Goal: Obtain resource: Download file/media

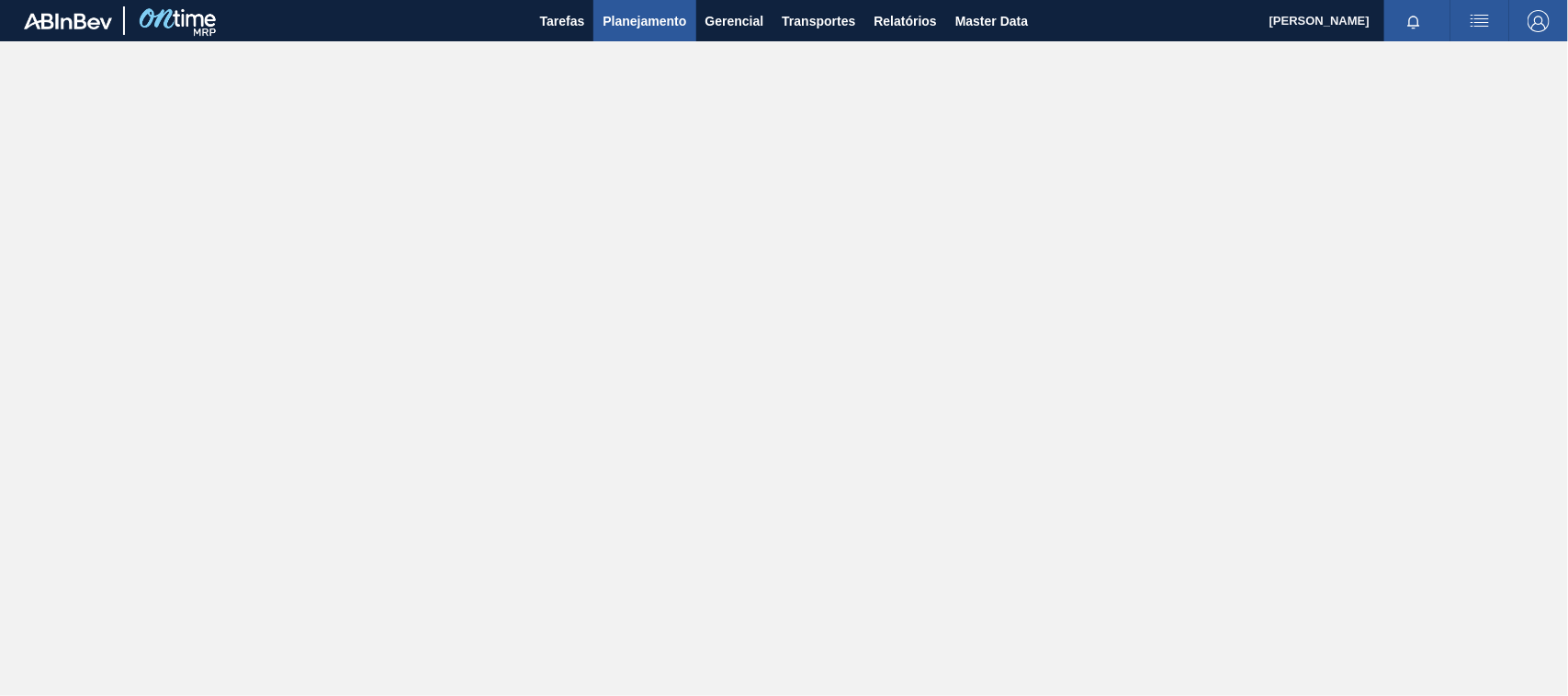
click at [657, 10] on span "Planejamento" at bounding box center [644, 21] width 83 height 22
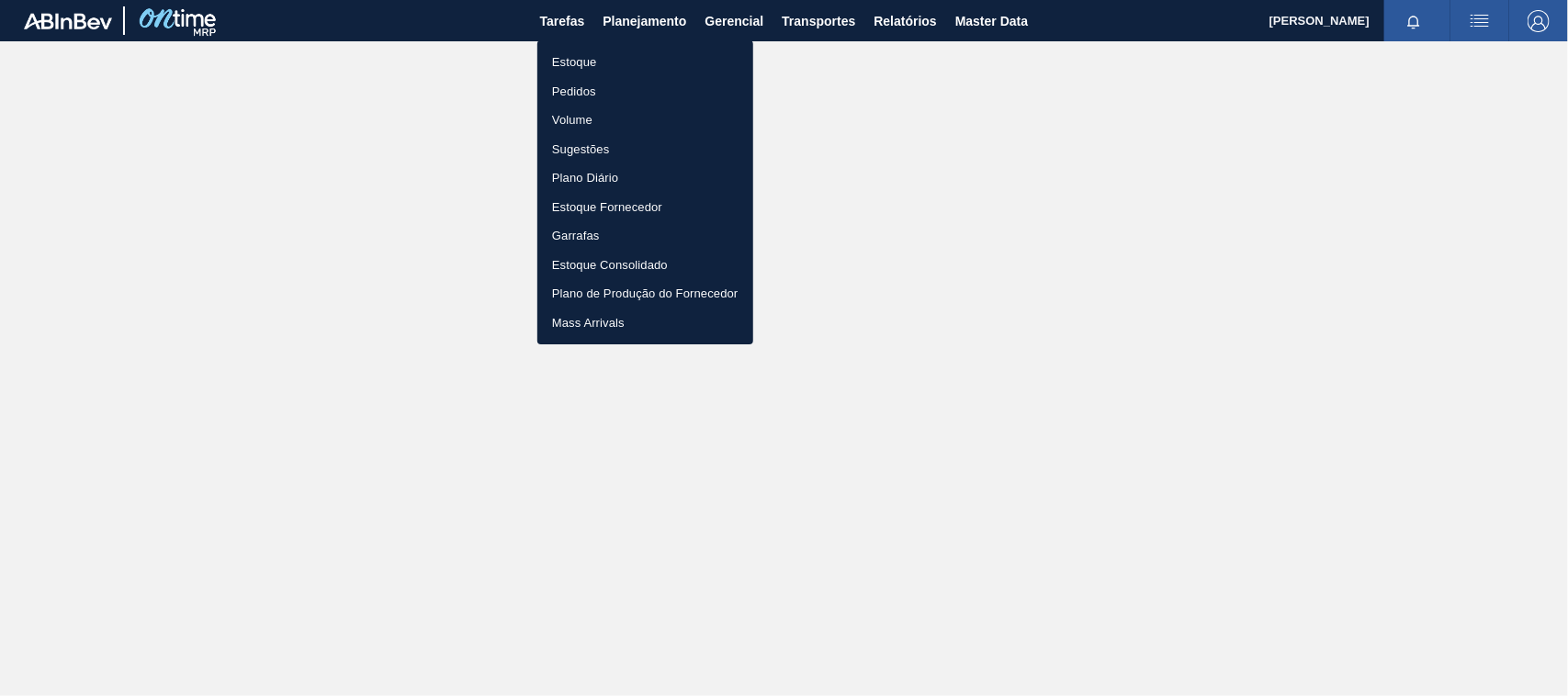
click at [912, 22] on div at bounding box center [784, 348] width 1568 height 696
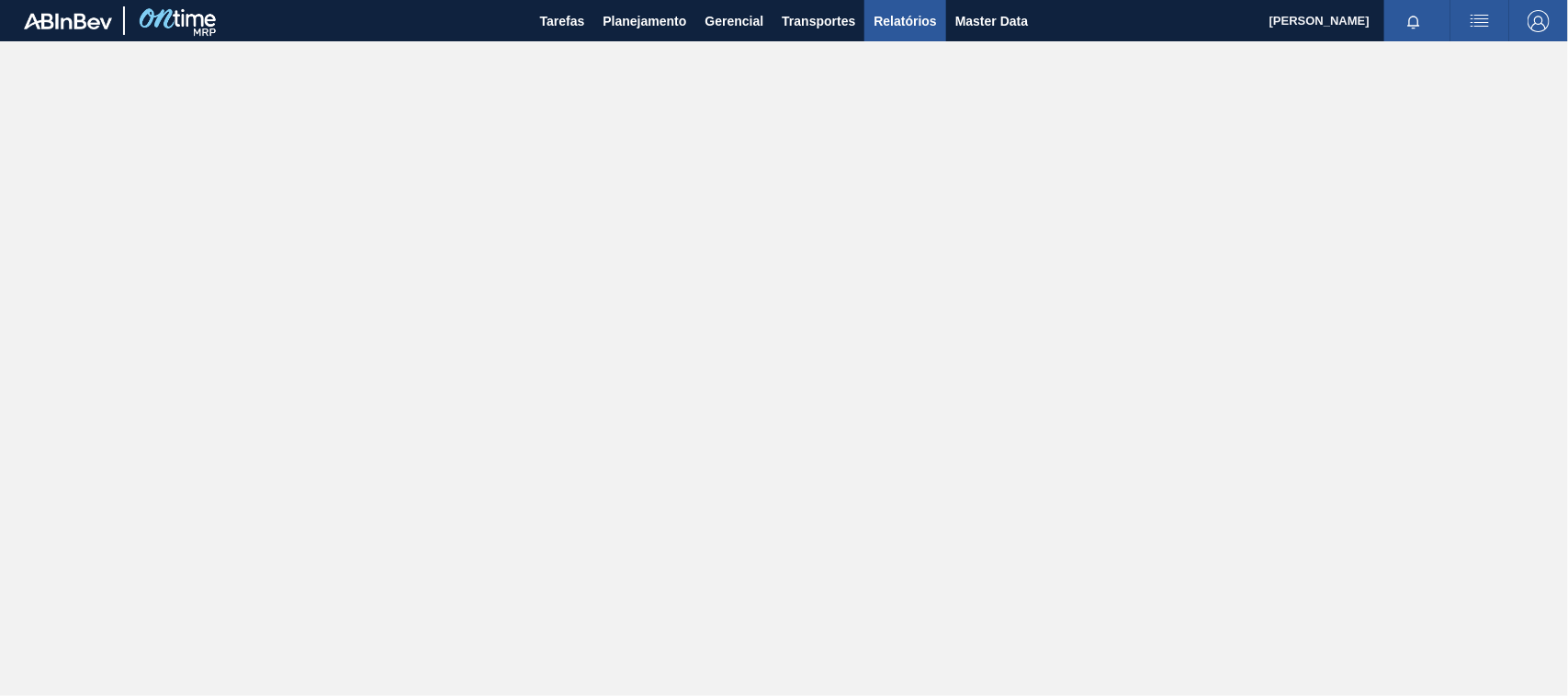
click at [922, 17] on span "Relatórios" at bounding box center [905, 21] width 63 height 22
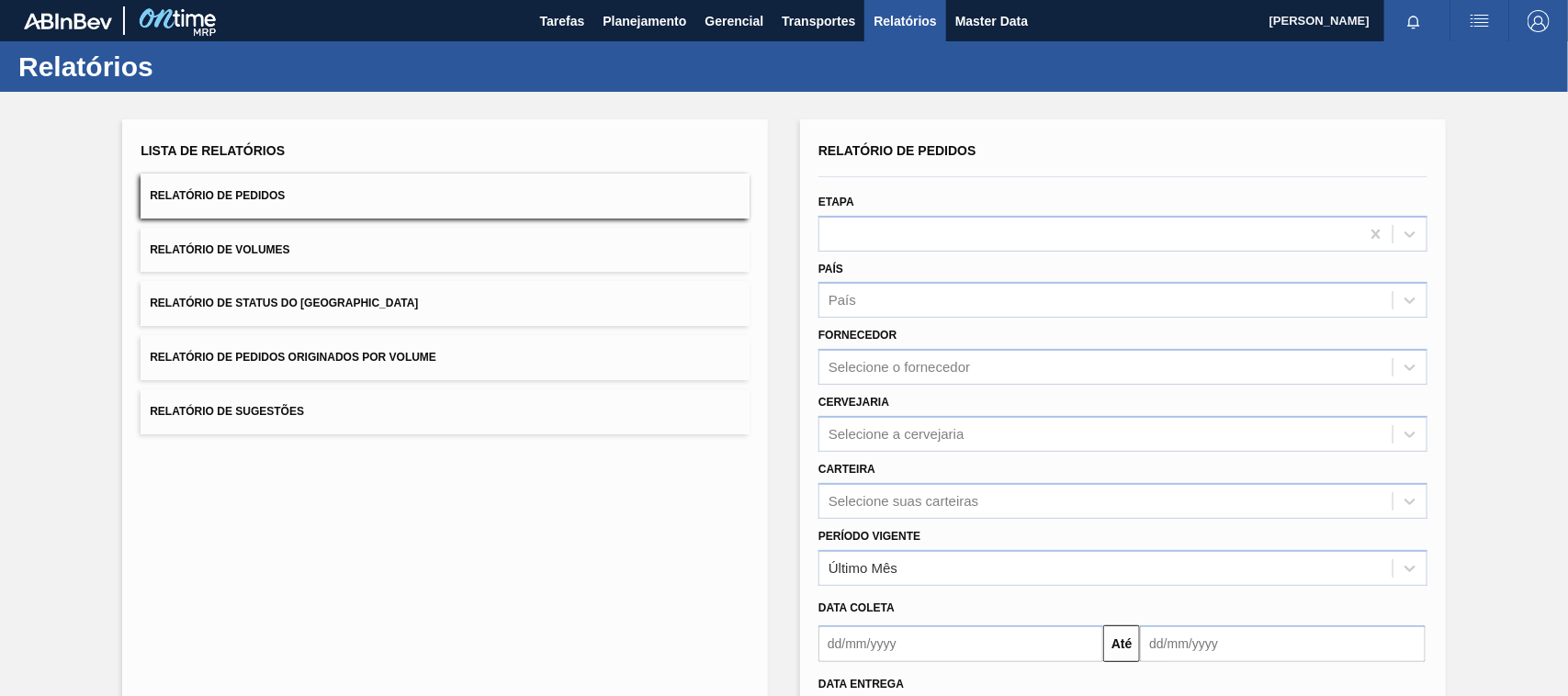
click at [443, 359] on button "Relatório de Pedidos Originados por Volume" at bounding box center [444, 358] width 609 height 45
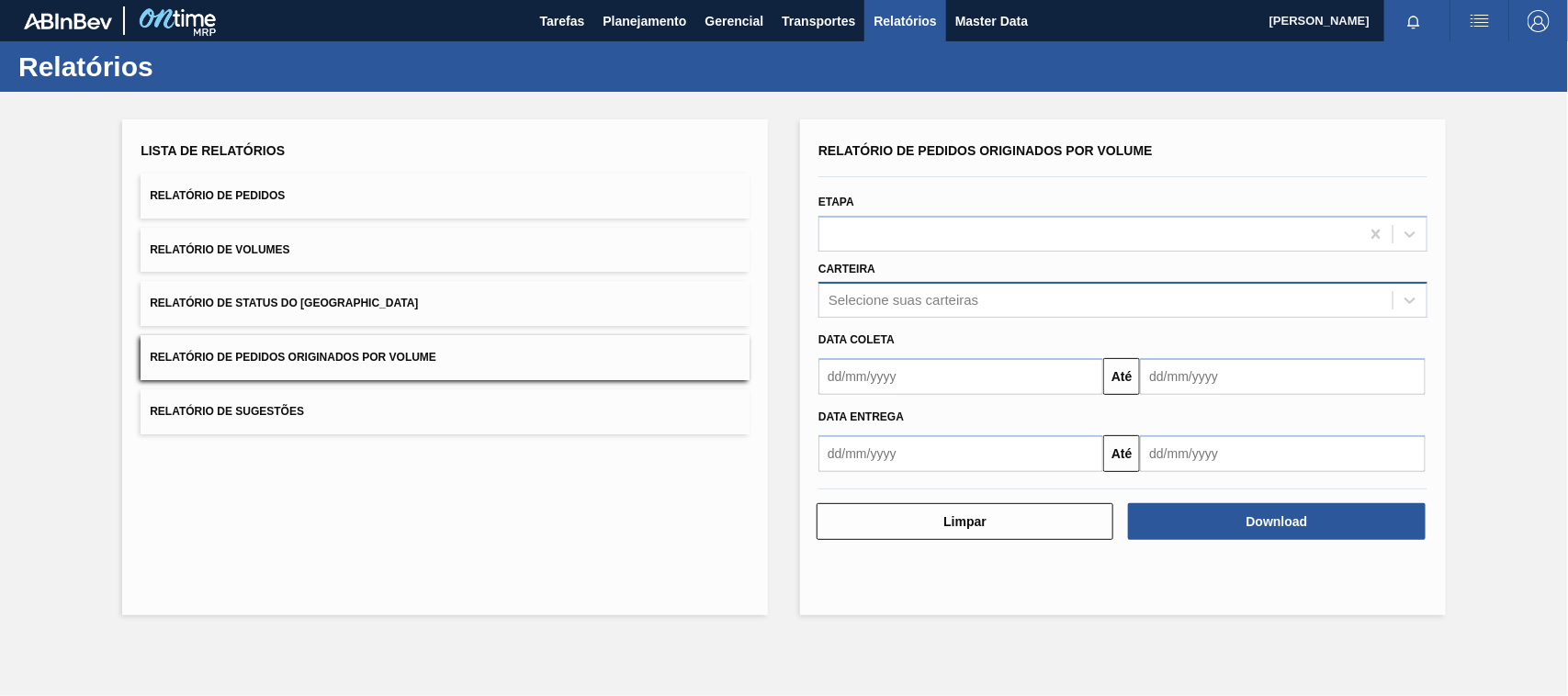
click at [896, 306] on div "Selecione suas carteiras" at bounding box center [903, 301] width 150 height 16
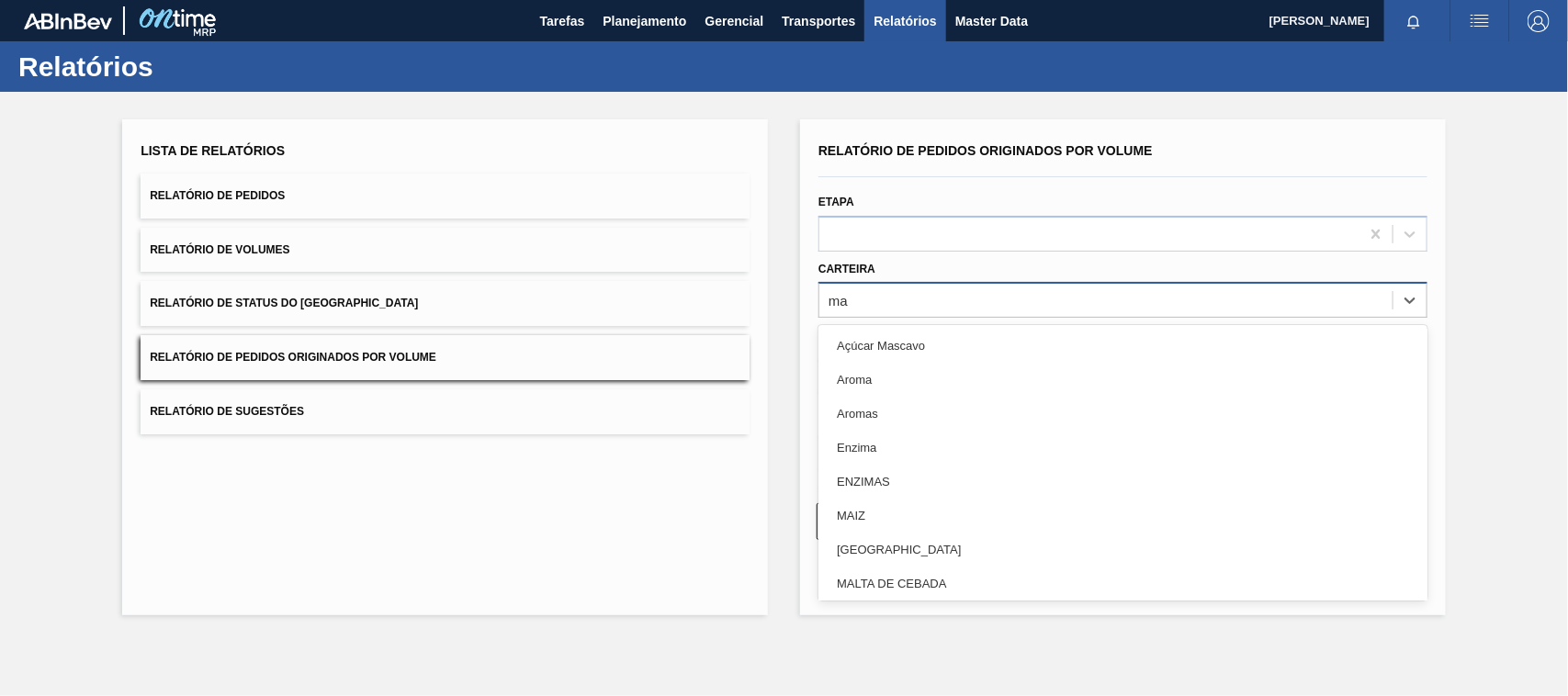
type input "mal"
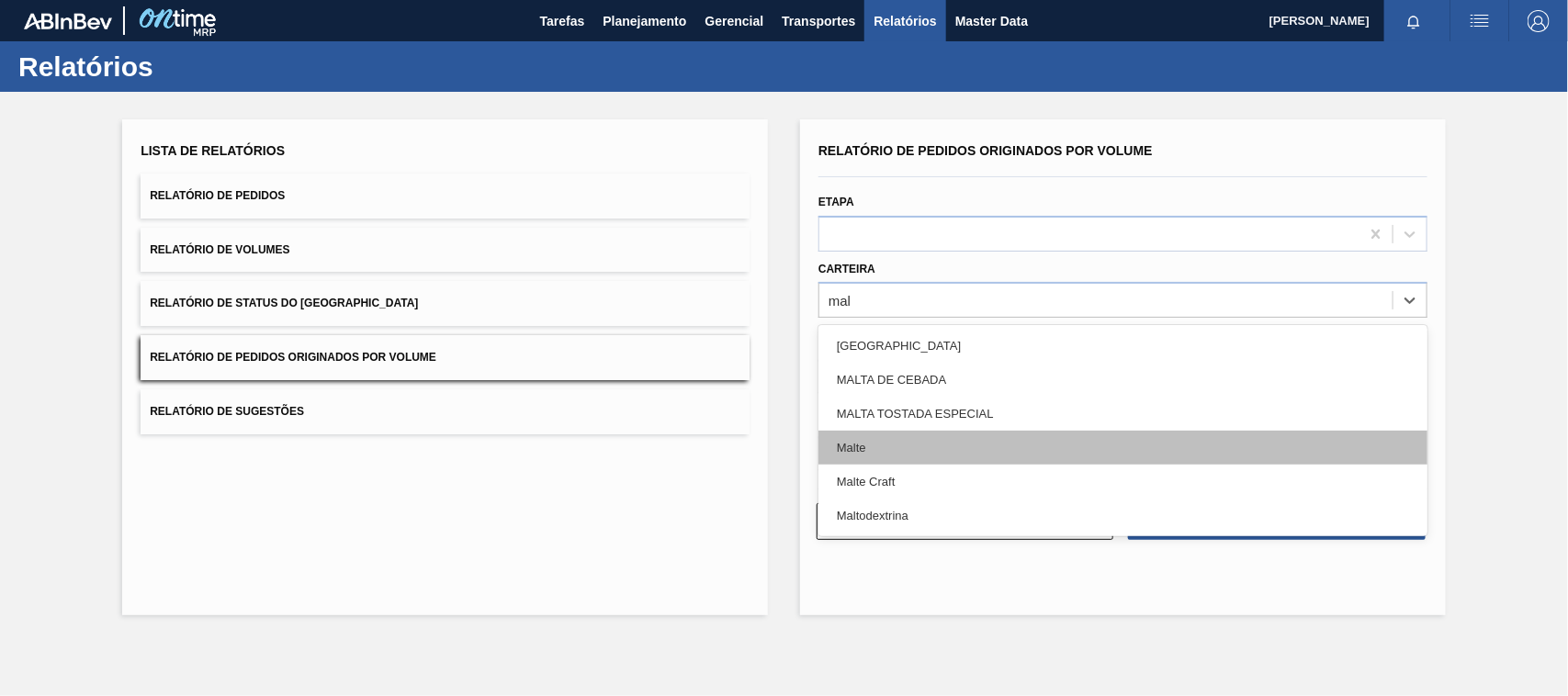
click at [878, 439] on div "Malte" at bounding box center [1123, 447] width 609 height 34
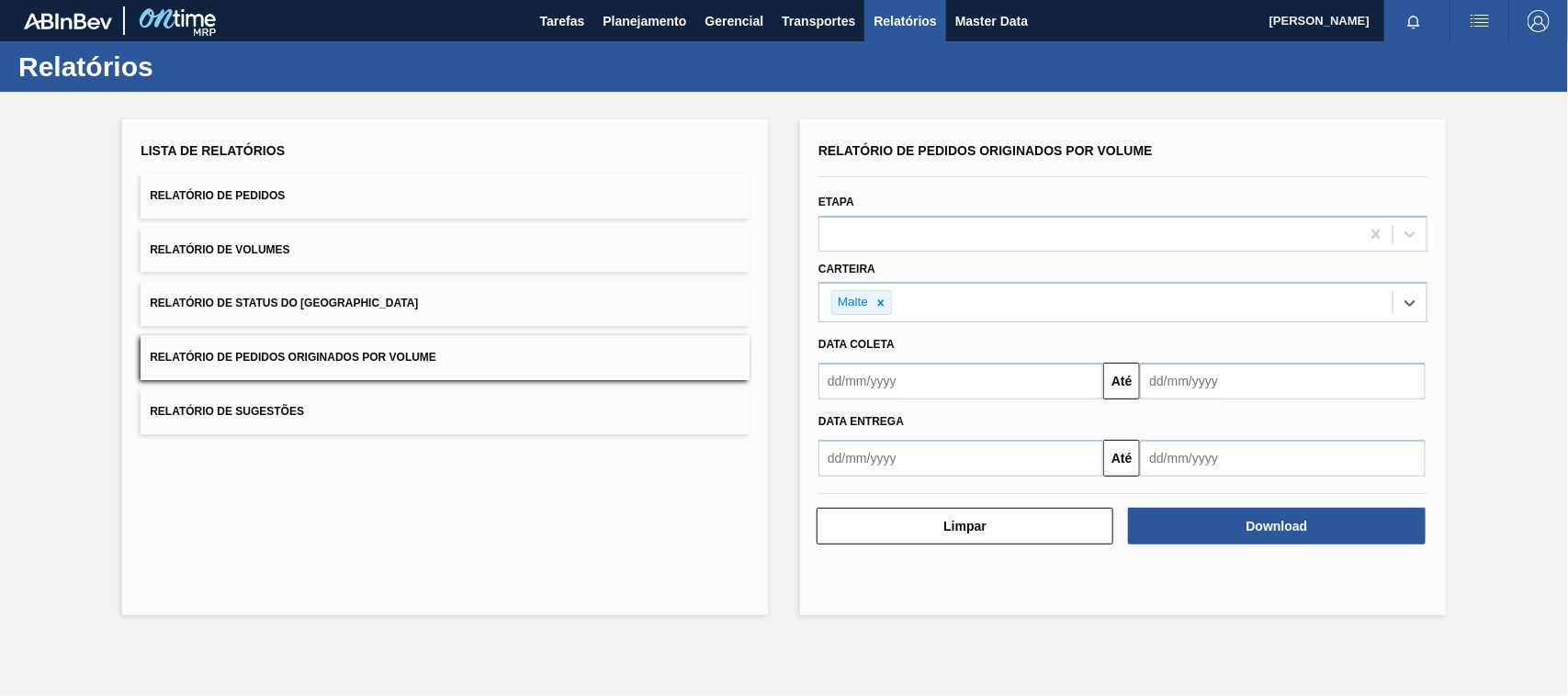
click at [893, 379] on input "text" at bounding box center [961, 380] width 284 height 36
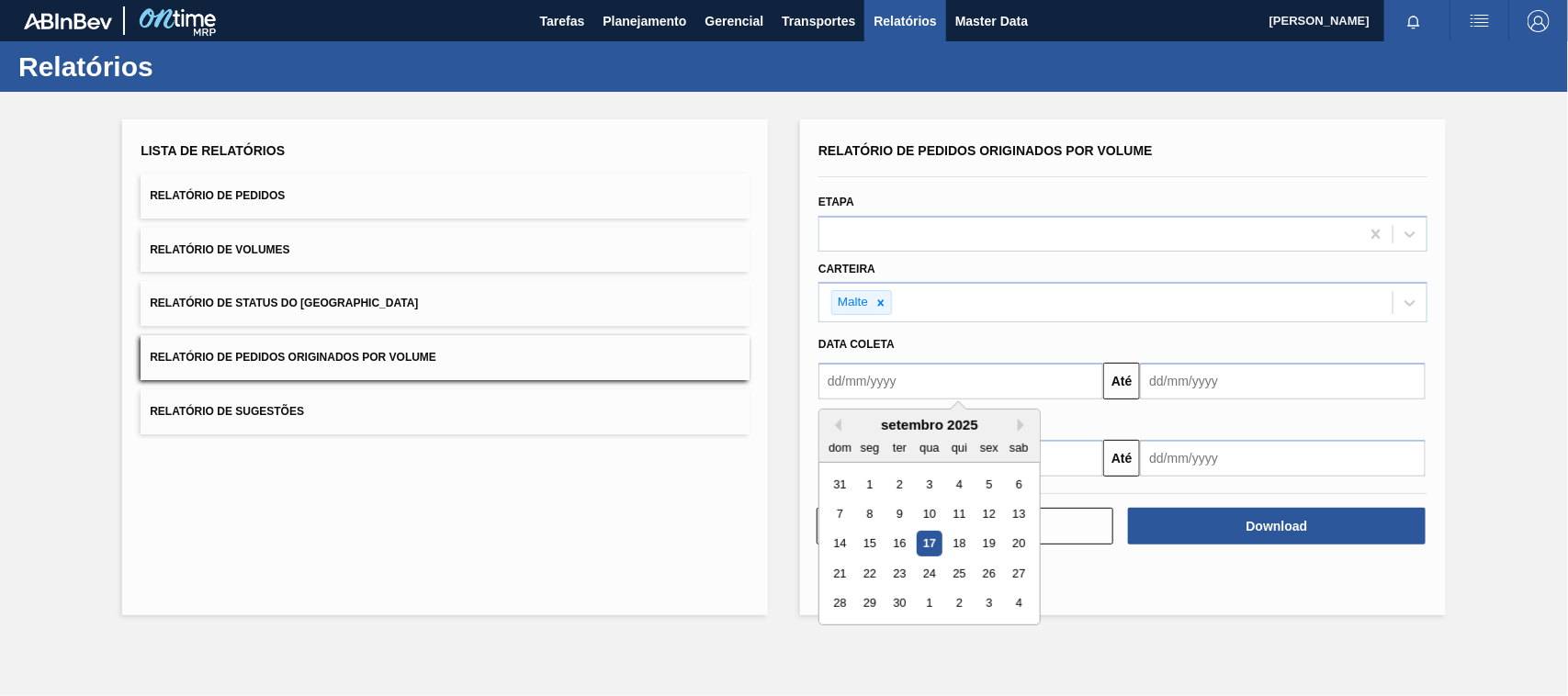
type input "[DATE]"
click at [935, 480] on div "1" at bounding box center [929, 484] width 25 height 25
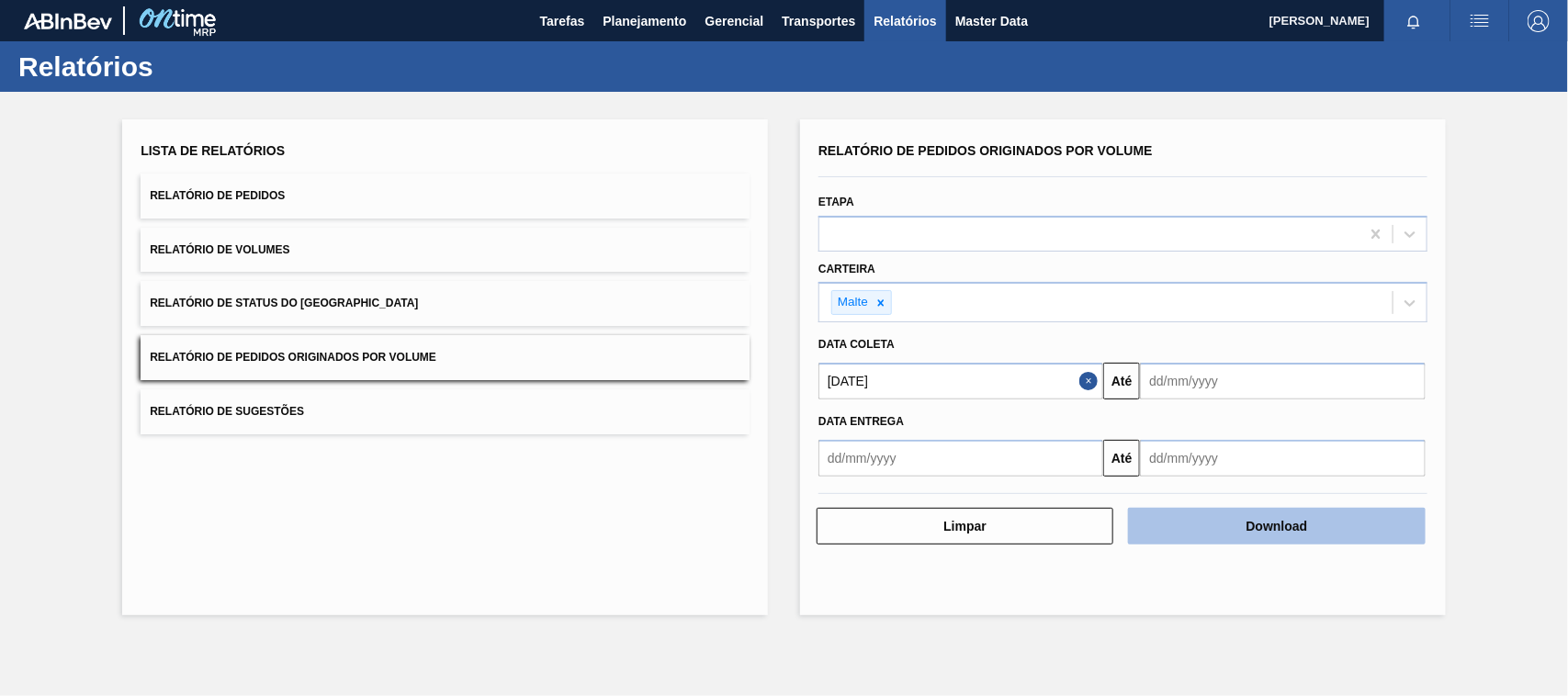
click at [1290, 525] on button "Download" at bounding box center [1277, 525] width 297 height 36
